Goal: Navigation & Orientation: Understand site structure

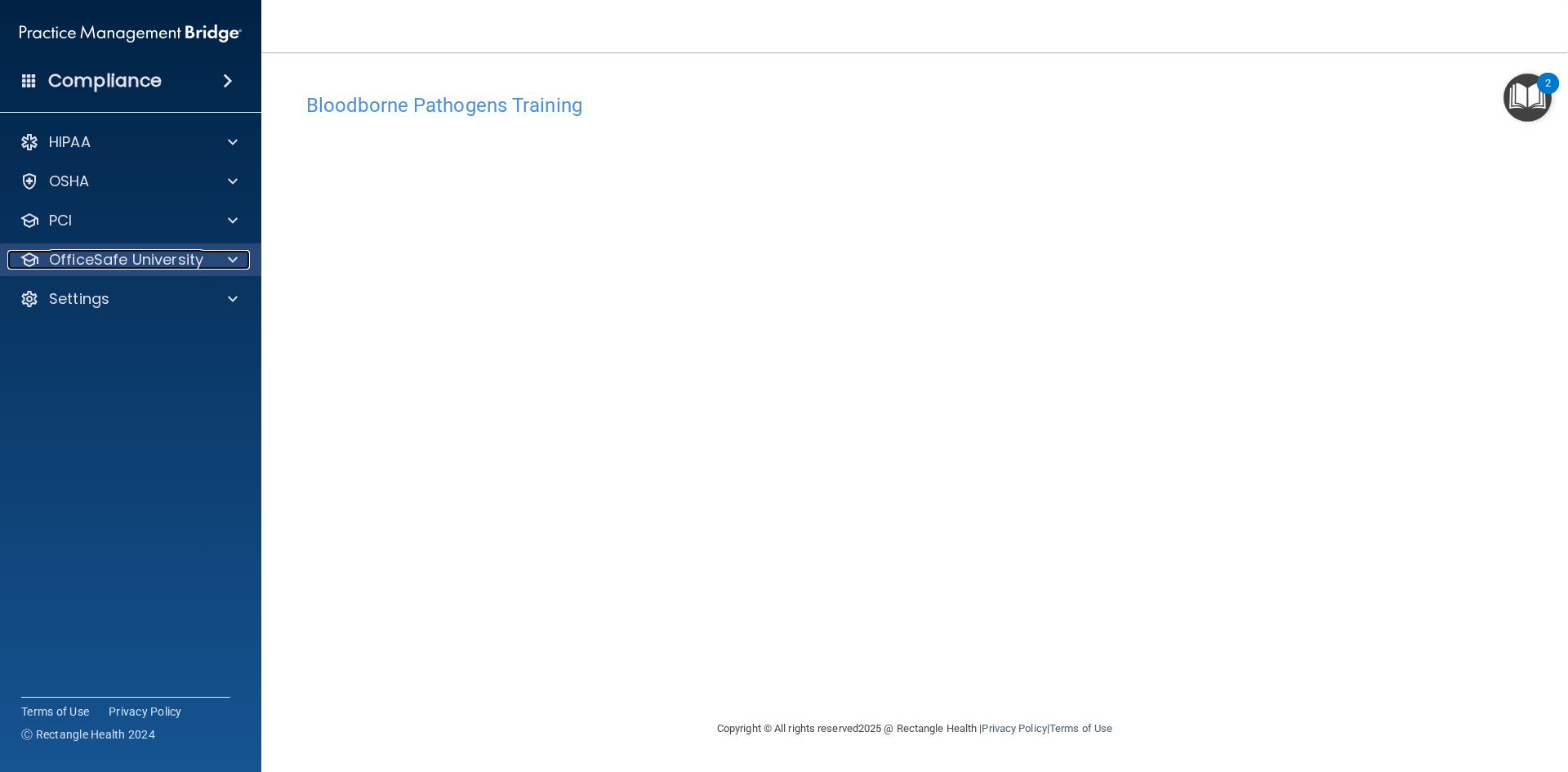
click at [89, 264] on p "OfficeSafe University" at bounding box center [126, 259] width 155 height 20
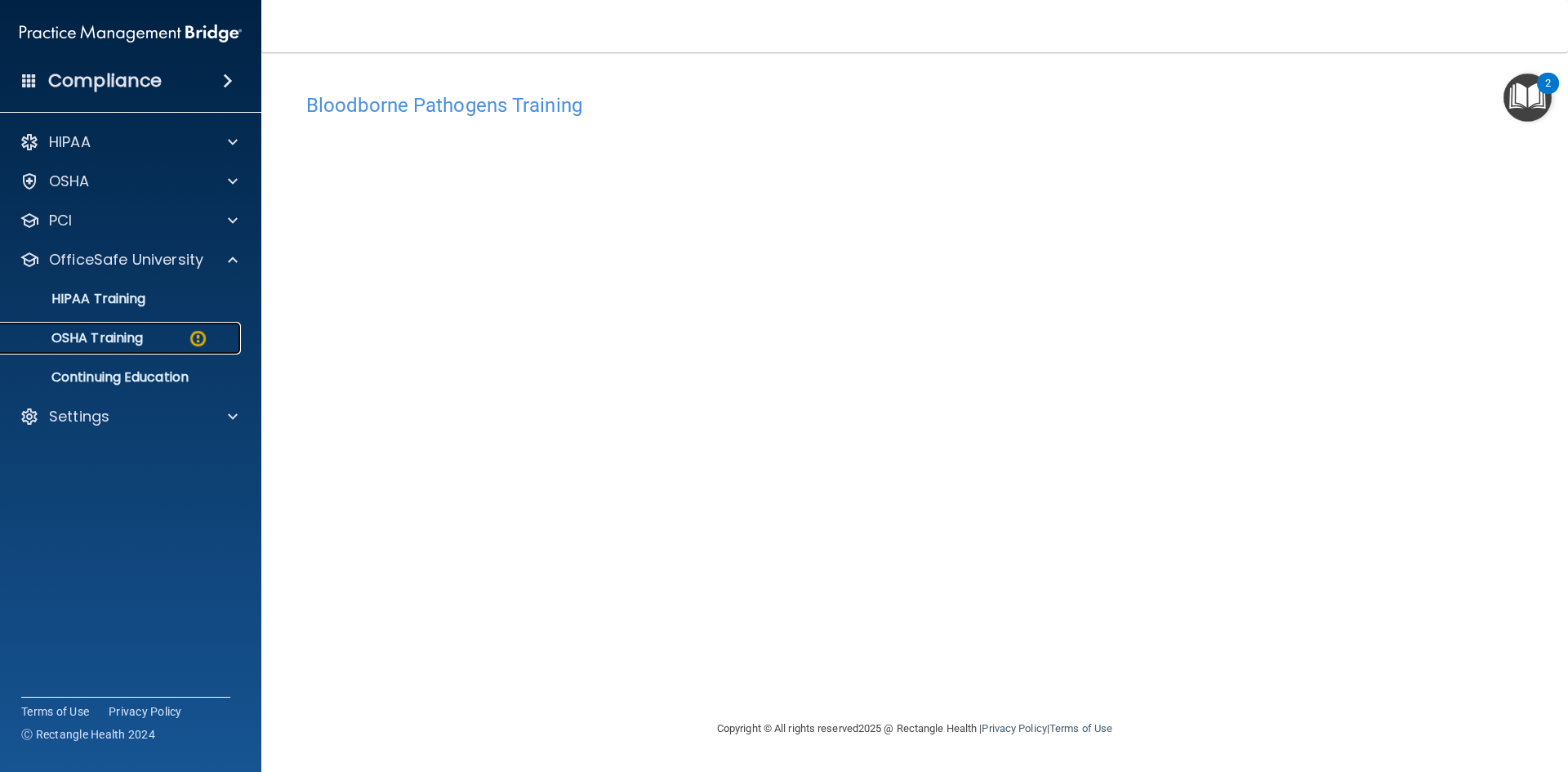
click at [89, 335] on p "OSHA Training" at bounding box center [76, 338] width 132 height 16
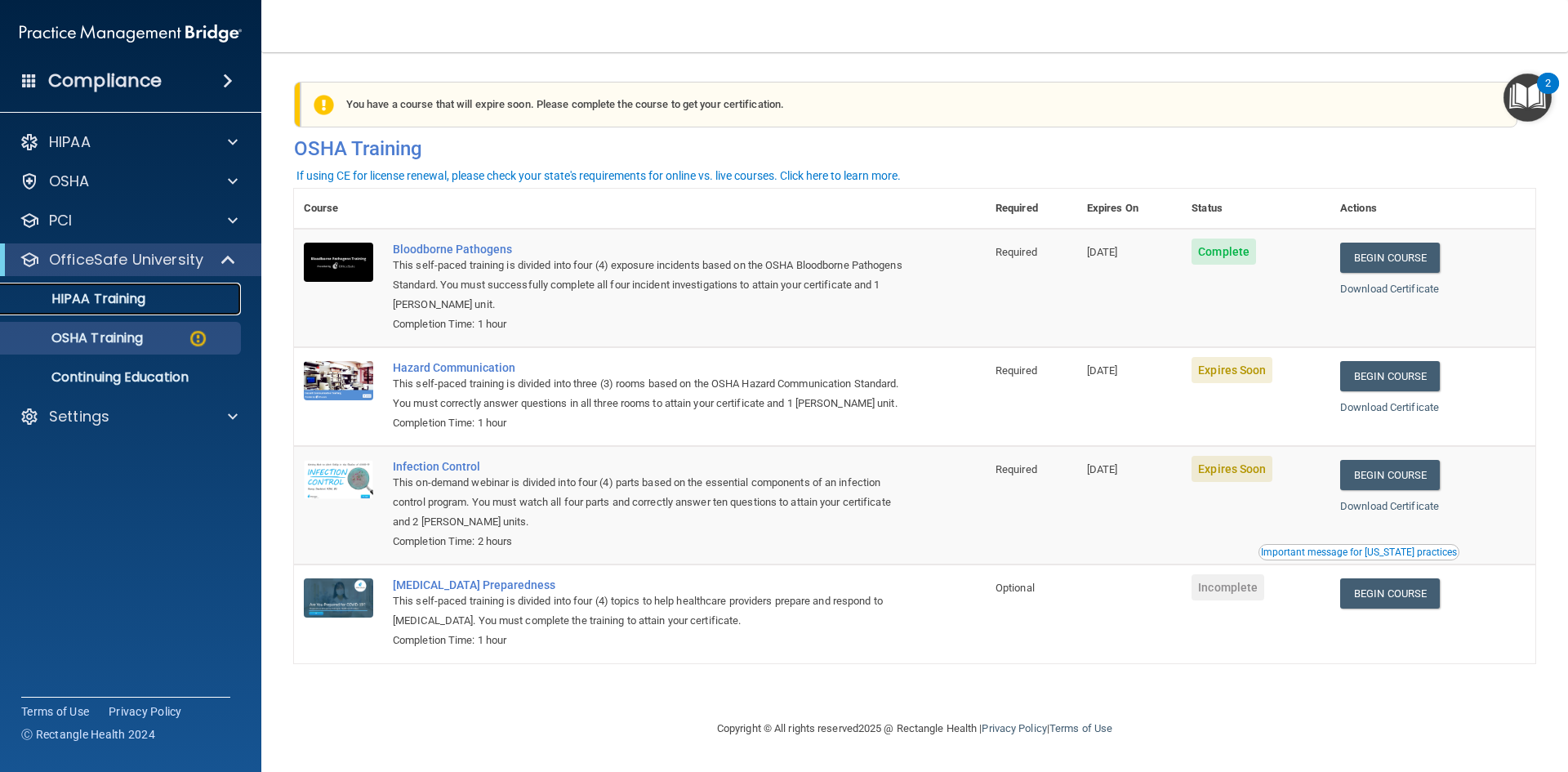
click at [105, 297] on p "HIPAA Training" at bounding box center [78, 298] width 135 height 16
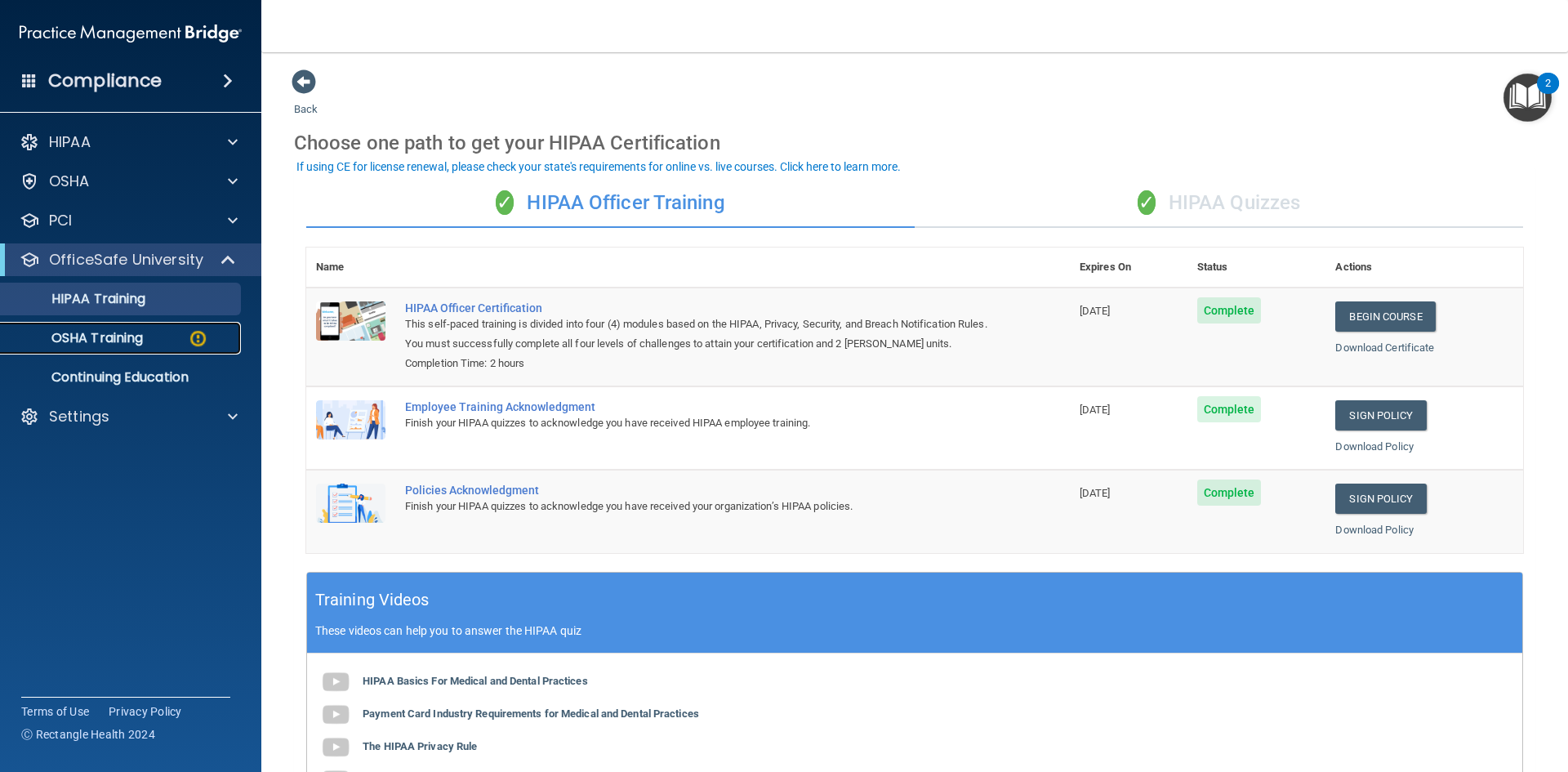
click at [99, 343] on p "OSHA Training" at bounding box center [76, 338] width 132 height 16
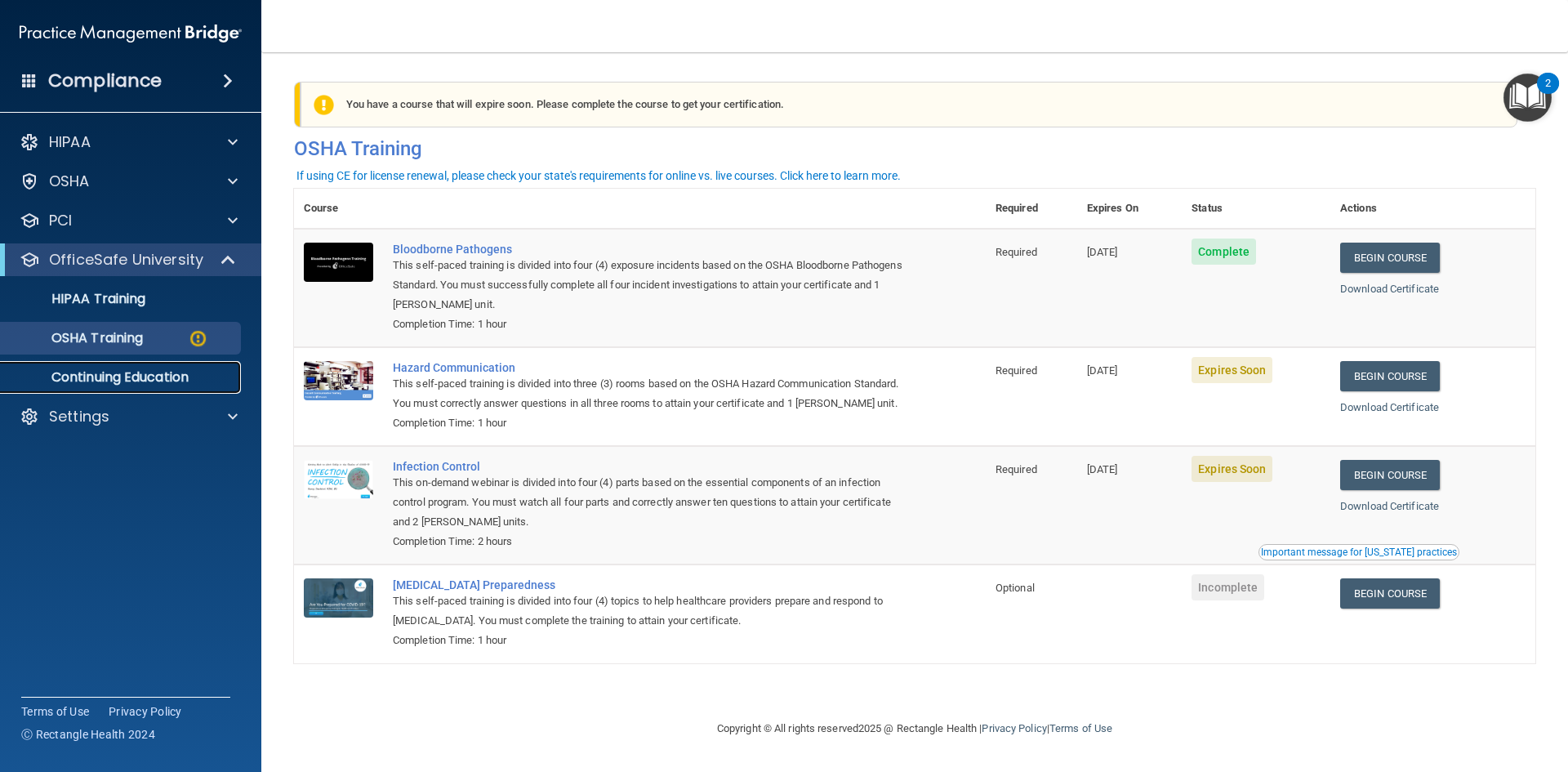
click at [104, 386] on link "Continuing Education" at bounding box center [112, 378] width 258 height 33
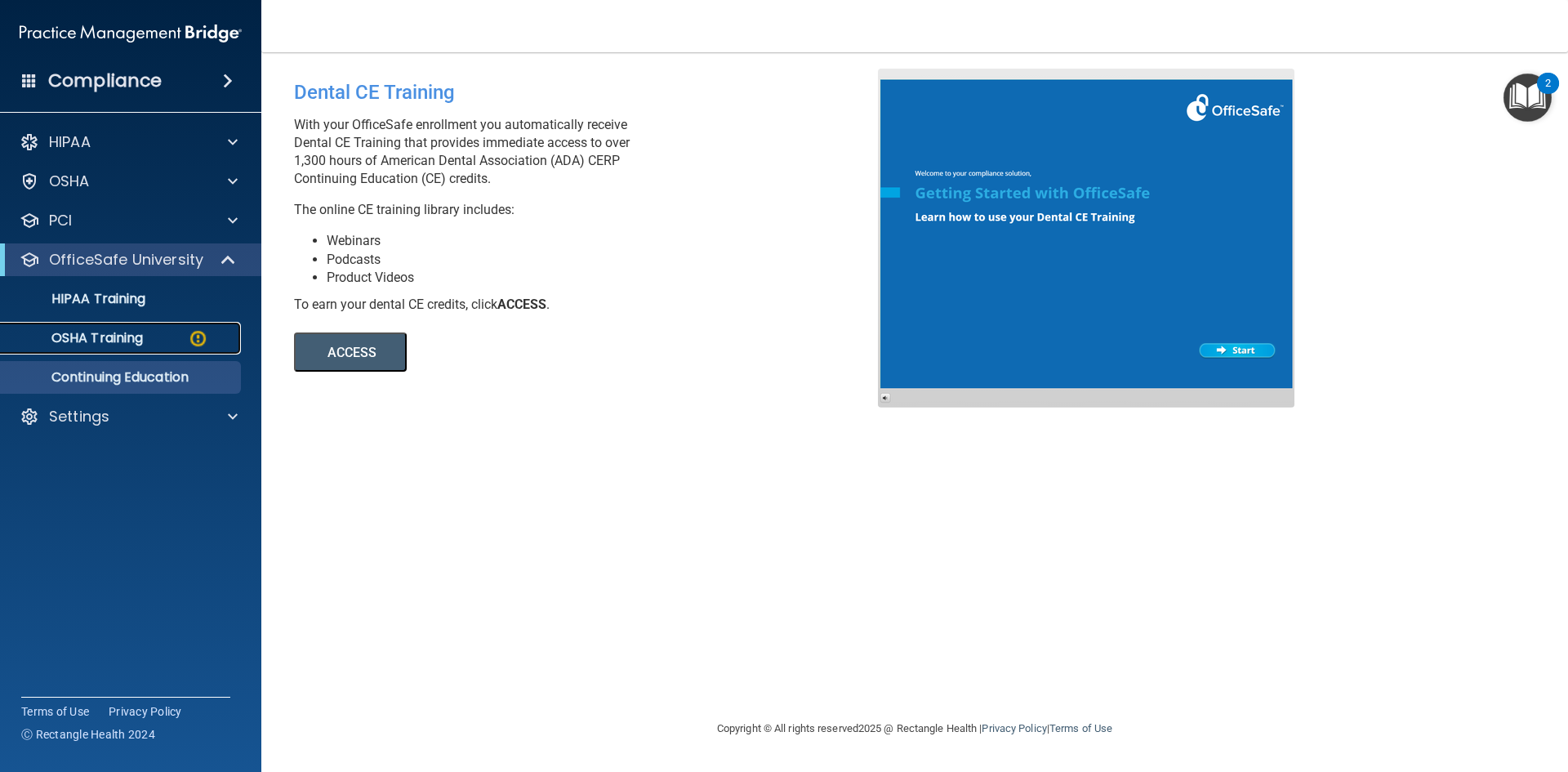
click at [156, 339] on div "OSHA Training" at bounding box center [122, 338] width 223 height 16
